Goal: Information Seeking & Learning: Learn about a topic

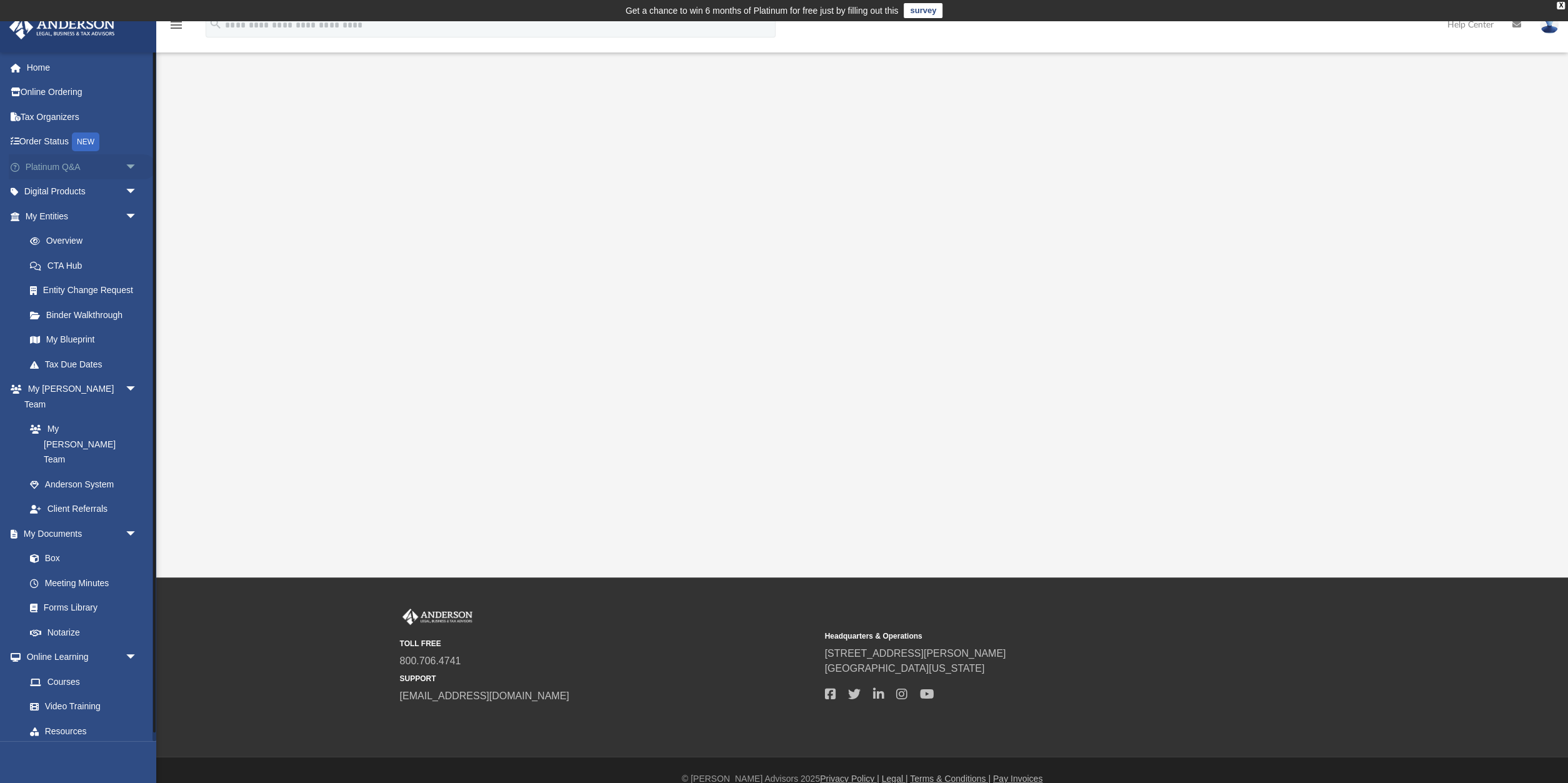
click at [43, 163] on link "Platinum Q&A arrow_drop_down" at bounding box center [82, 167] width 148 height 25
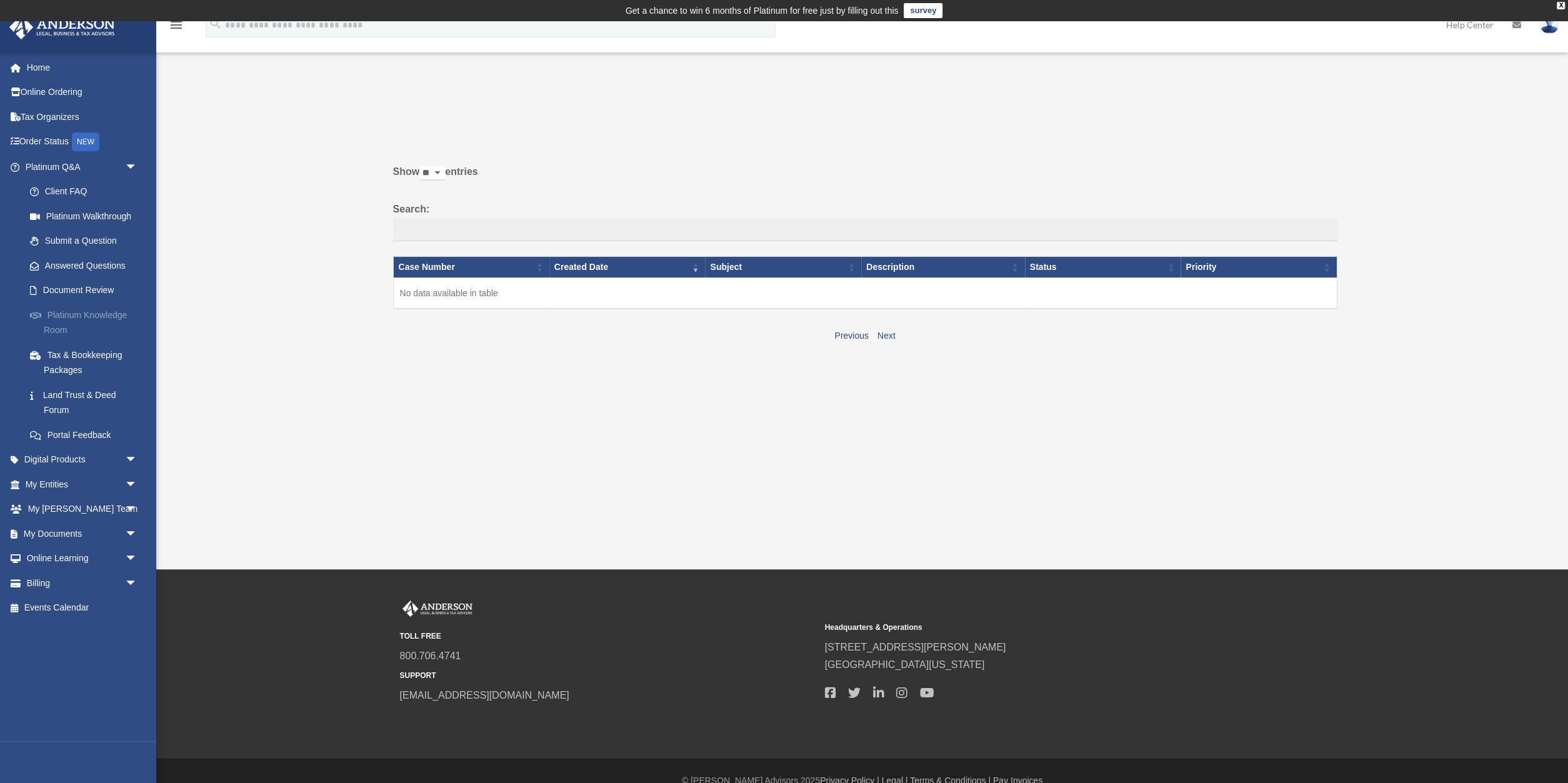
click at [75, 312] on link "Platinum Knowledge Room" at bounding box center [87, 323] width 139 height 40
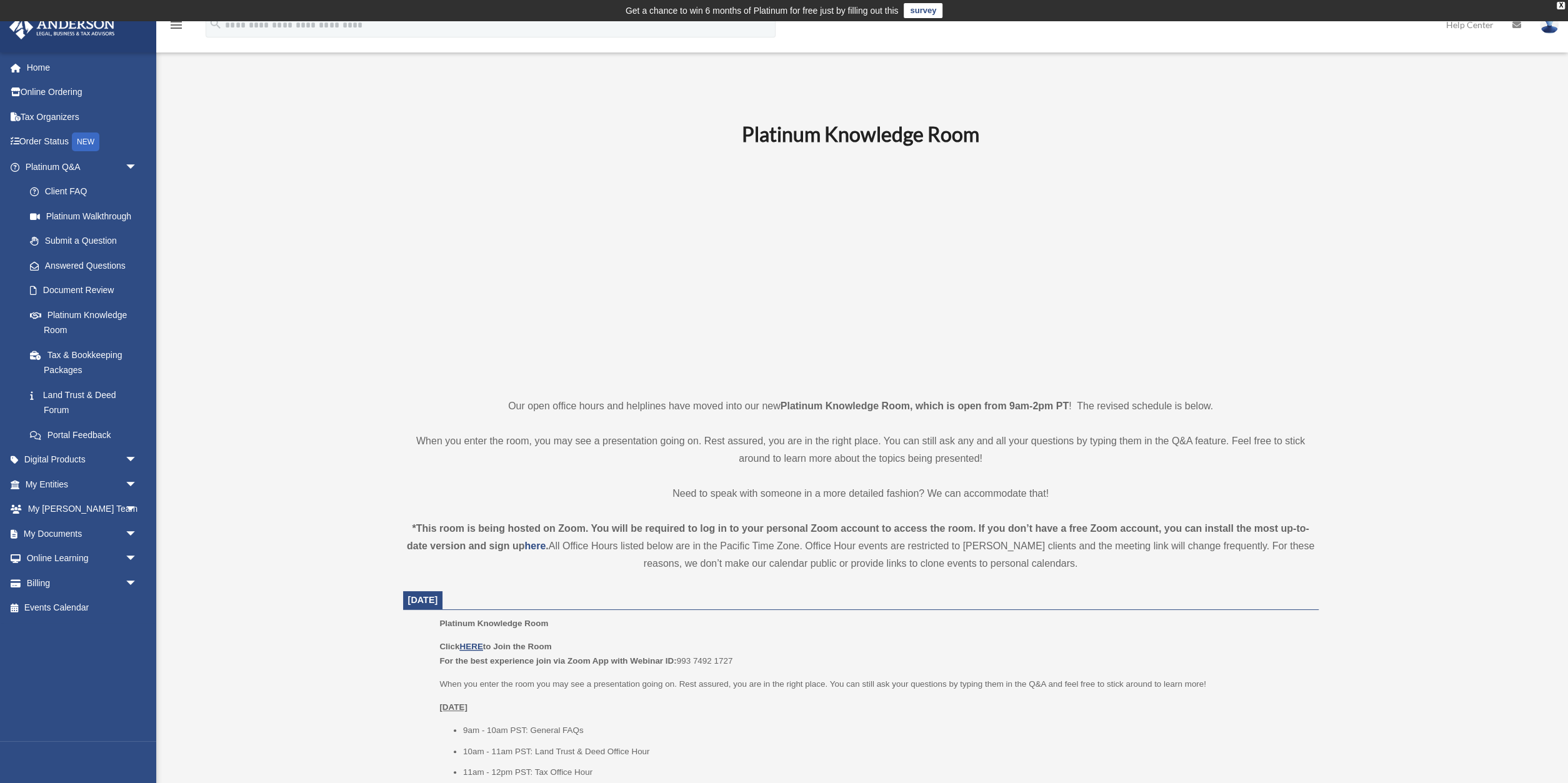
click at [476, 641] on p "Click HERE to Join the Room For the best experience join via Zoom App with Webi…" at bounding box center [874, 653] width 870 height 29
click at [476, 647] on u "HERE" at bounding box center [471, 646] width 23 height 9
